Goal: Information Seeking & Learning: Learn about a topic

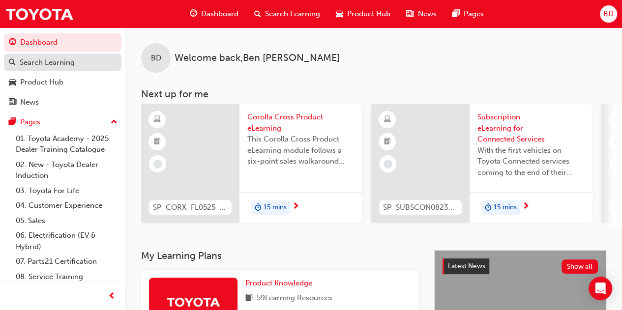
click at [44, 60] on div "Search Learning" at bounding box center [47, 62] width 55 height 11
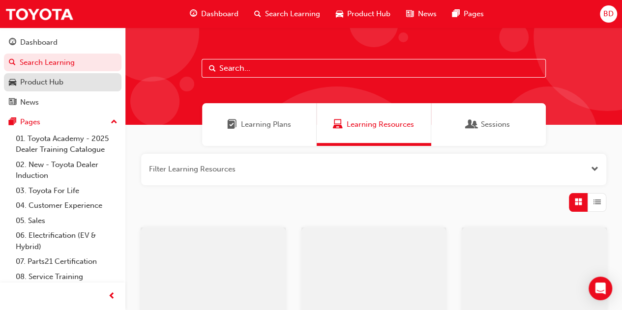
click at [45, 77] on div "Product Hub" at bounding box center [41, 82] width 43 height 11
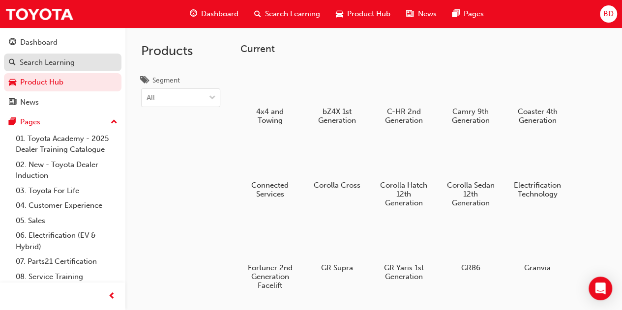
click at [51, 65] on div "Search Learning" at bounding box center [47, 62] width 55 height 11
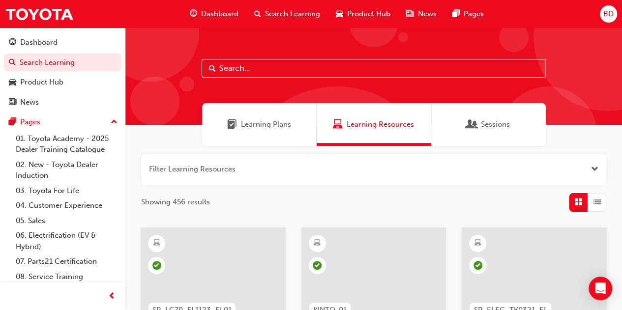
click at [234, 17] on span "Dashboard" at bounding box center [219, 13] width 37 height 11
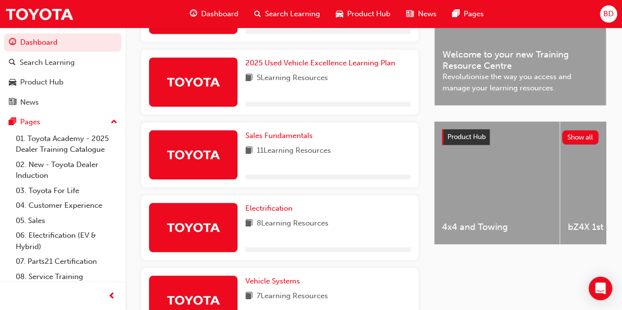
scroll to position [197, 0]
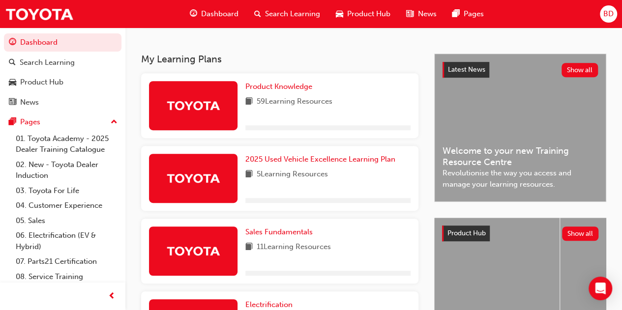
click at [280, 248] on span "11 Learning Resources" at bounding box center [294, 248] width 74 height 12
click at [280, 237] on span "Sales Fundamentals" at bounding box center [279, 232] width 67 height 9
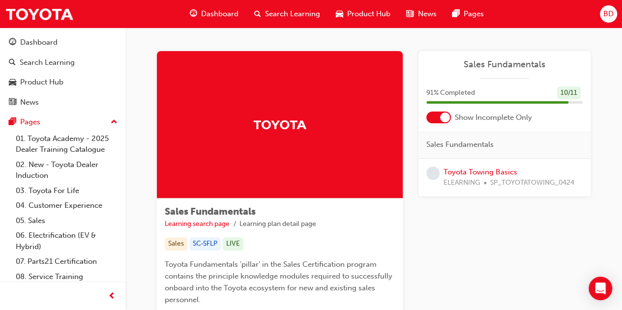
click at [281, 12] on span "Search Learning" at bounding box center [292, 13] width 55 height 11
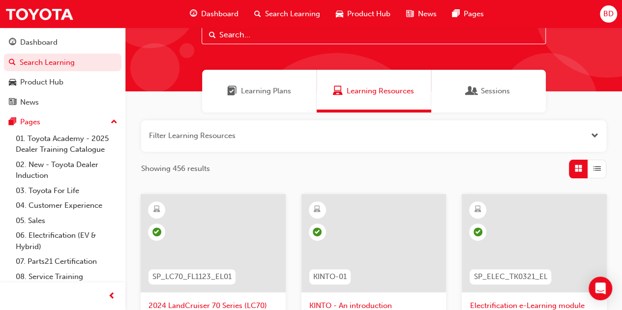
scroll to position [49, 0]
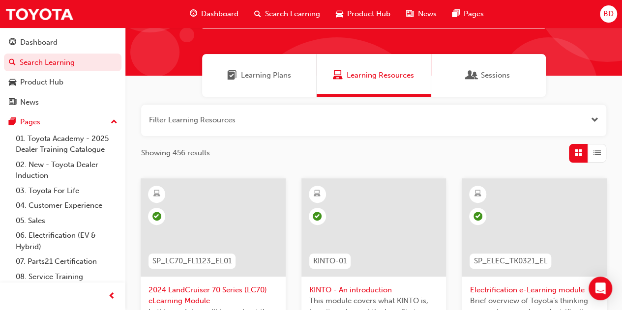
click at [253, 83] on div "Learning Plans" at bounding box center [259, 75] width 115 height 43
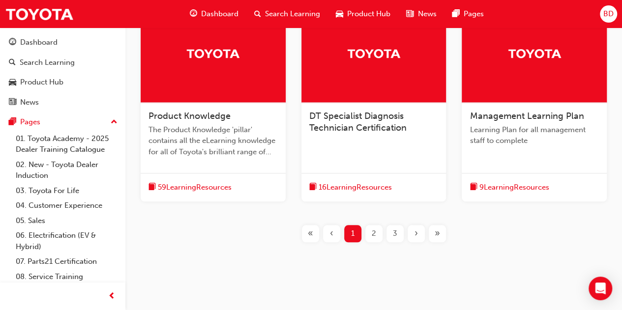
scroll to position [424, 0]
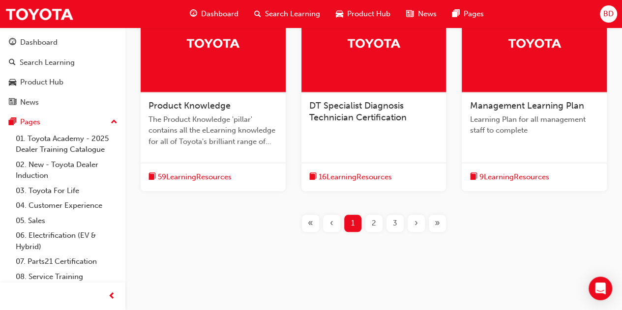
click at [370, 222] on div "2" at bounding box center [374, 223] width 17 height 17
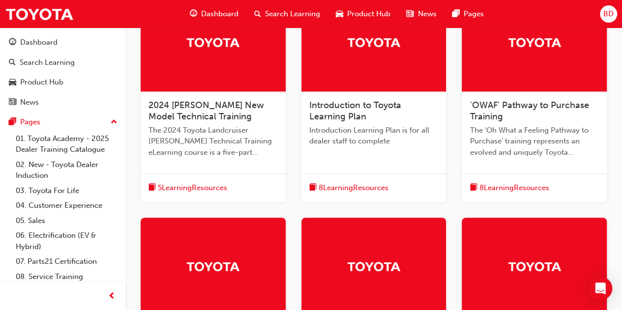
scroll to position [227, 0]
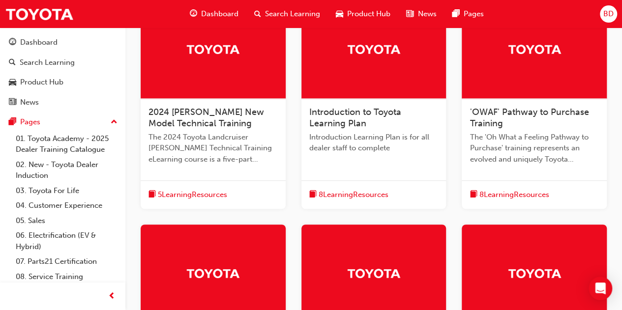
click at [491, 100] on div "'OWAF' Pathway to Purchase Training The 'Oh What a Feeling Pathway to Purchase'…" at bounding box center [534, 140] width 145 height 82
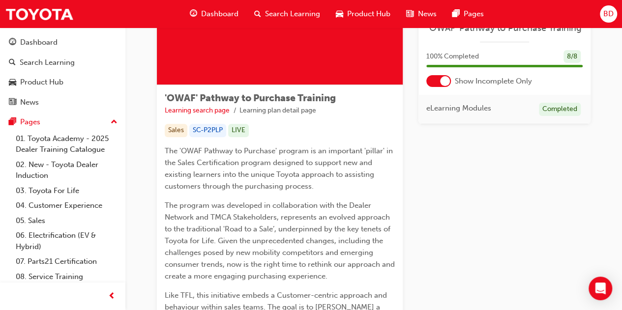
scroll to position [98, 0]
